Goal: Check status: Check status

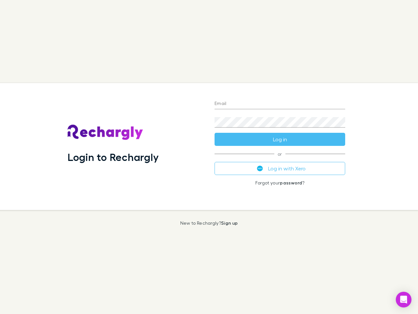
click at [209, 157] on div "Login to Rechargly" at bounding box center [135, 146] width 147 height 127
click at [280, 104] on input "Email" at bounding box center [280, 104] width 131 height 10
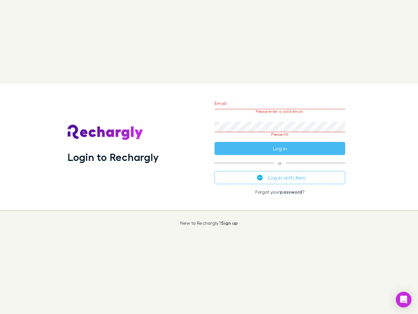
click at [280, 139] on form "Email Please enter a valid email. Password Please fill Log in" at bounding box center [280, 124] width 131 height 61
click at [280, 168] on div "Email Please enter a valid email. Password Please fill Log in or Log in with Xe…" at bounding box center [280, 146] width 141 height 127
click at [404, 299] on icon "Open Intercom Messenger" at bounding box center [404, 300] width 7 height 8
